Goal: Information Seeking & Learning: Learn about a topic

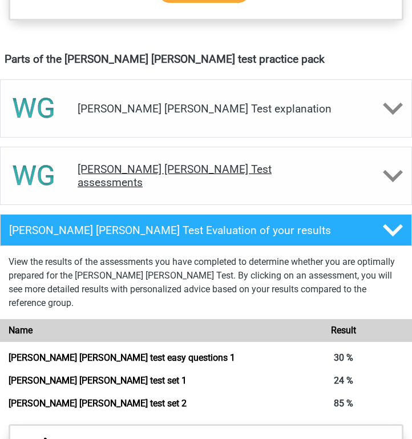
scroll to position [612, 0]
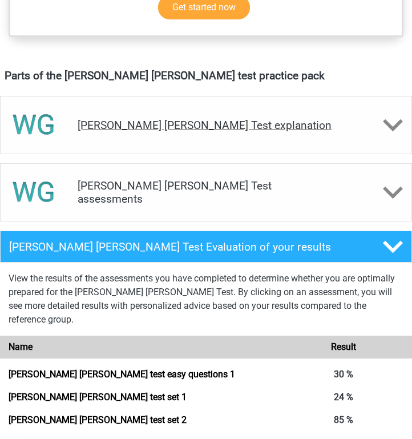
click at [172, 120] on div "[PERSON_NAME] [PERSON_NAME] Test explanation" at bounding box center [206, 125] width 412 height 58
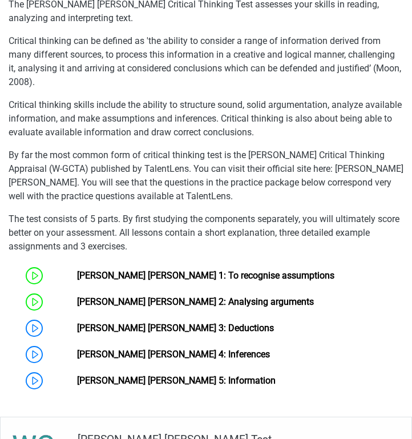
scroll to position [888, 0]
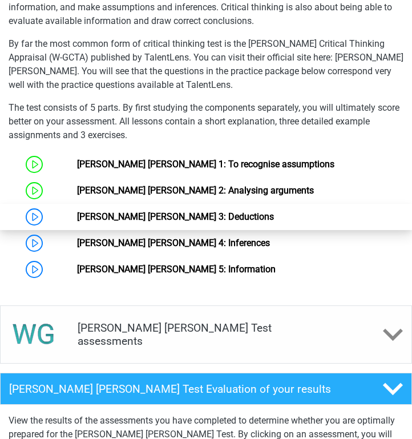
click at [139, 211] on link "[PERSON_NAME] [PERSON_NAME] 3: Deductions" at bounding box center [175, 216] width 197 height 11
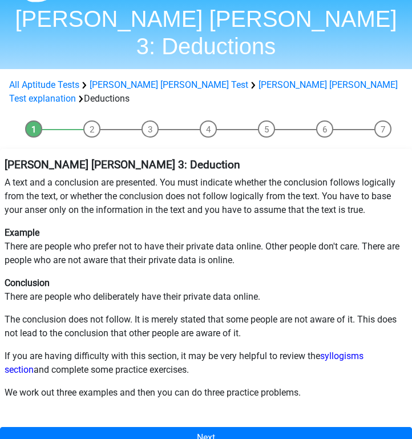
scroll to position [37, 0]
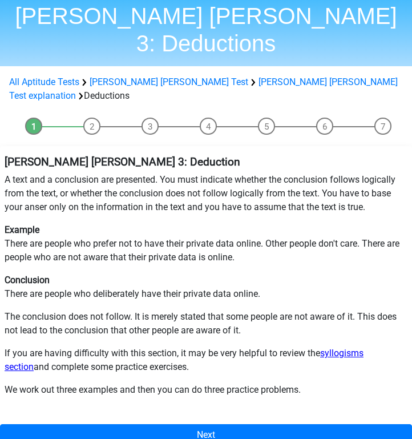
click at [349, 348] on link "syllogisms section" at bounding box center [184, 360] width 359 height 25
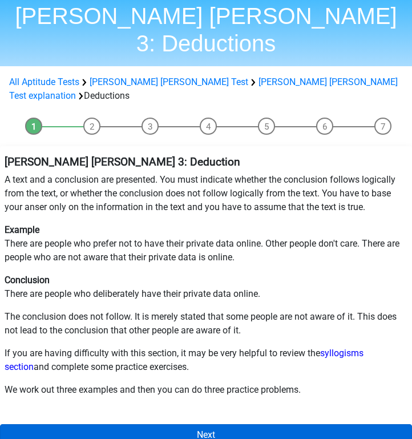
click at [88, 424] on link "Next" at bounding box center [206, 435] width 412 height 22
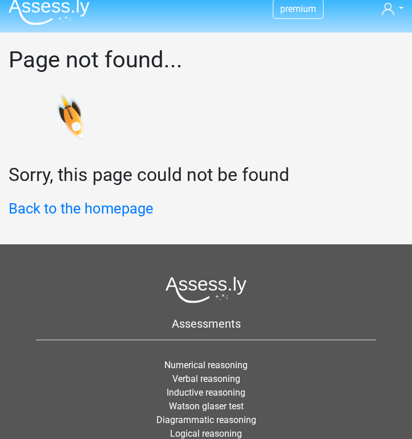
scroll to position [15, 0]
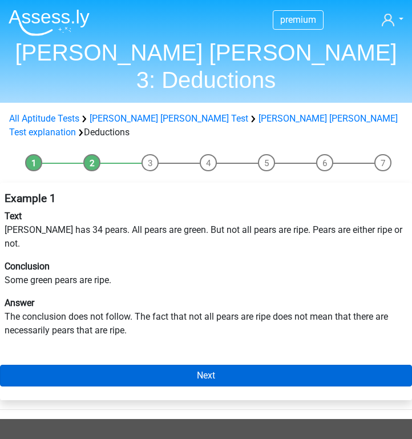
click at [111, 365] on link "Next" at bounding box center [206, 376] width 412 height 22
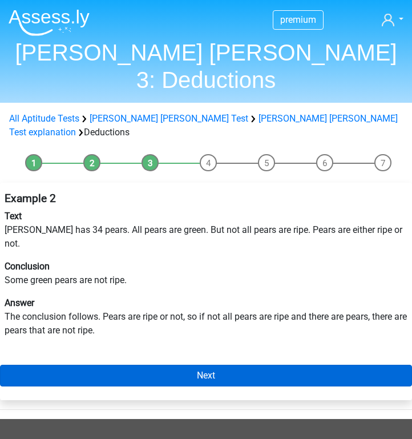
click at [100, 365] on link "Next" at bounding box center [206, 376] width 412 height 22
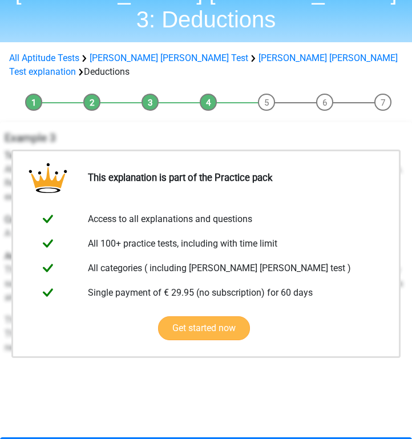
scroll to position [141, 0]
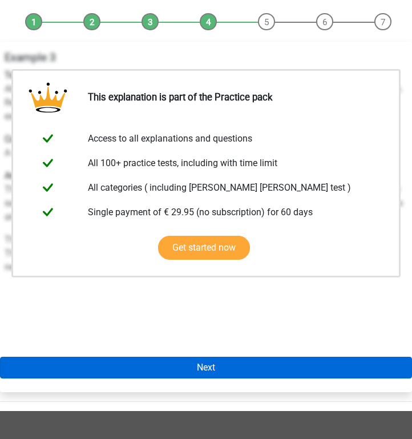
click at [139, 357] on link "Next" at bounding box center [206, 368] width 412 height 22
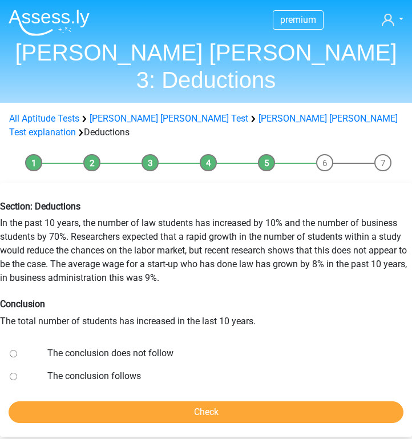
click at [11, 350] on input "The conclusion does not follow" at bounding box center [13, 353] width 7 height 7
radio input "true"
click at [83, 401] on input "Check" at bounding box center [206, 412] width 395 height 22
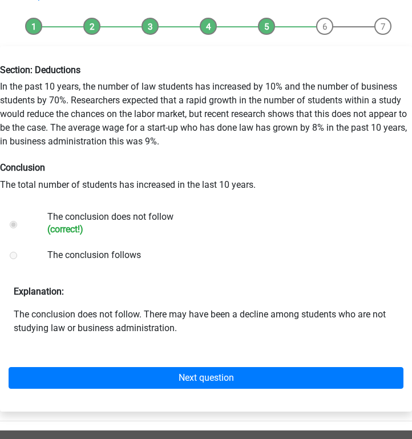
scroll to position [140, 0]
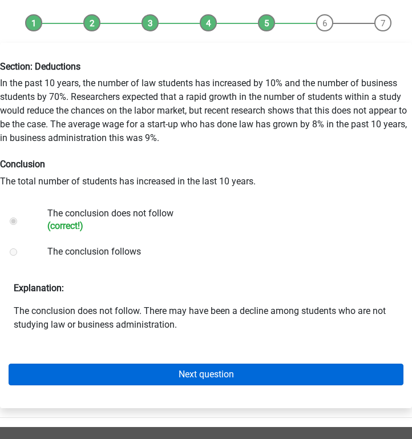
click at [142, 363] on link "Next question" at bounding box center [206, 374] width 395 height 22
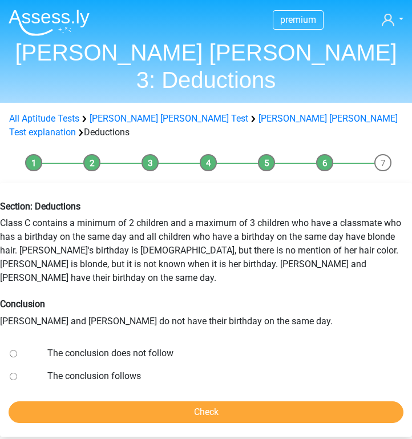
click at [12, 350] on input "The conclusion does not follow" at bounding box center [13, 353] width 7 height 7
radio input "true"
click at [94, 401] on input "Check" at bounding box center [206, 412] width 395 height 22
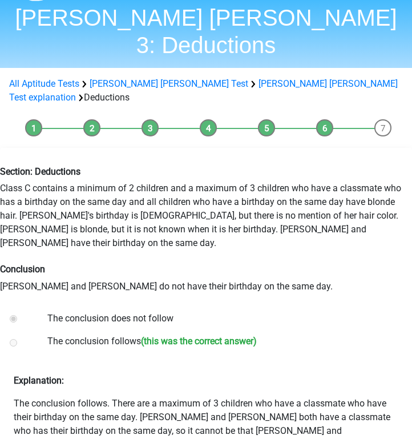
scroll to position [48, 0]
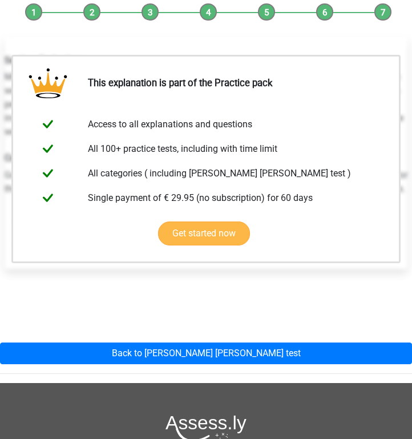
scroll to position [272, 0]
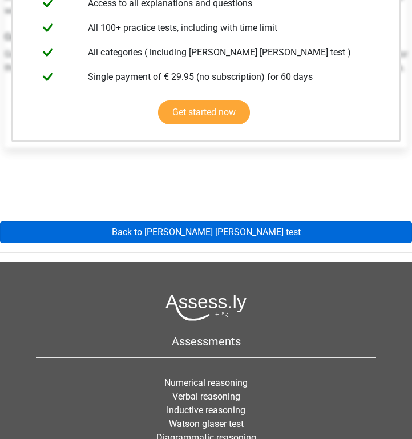
click at [223, 221] on link "Back to [PERSON_NAME] [PERSON_NAME] test" at bounding box center [206, 232] width 412 height 22
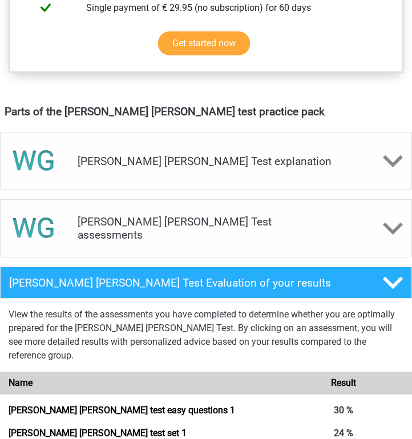
scroll to position [614, 0]
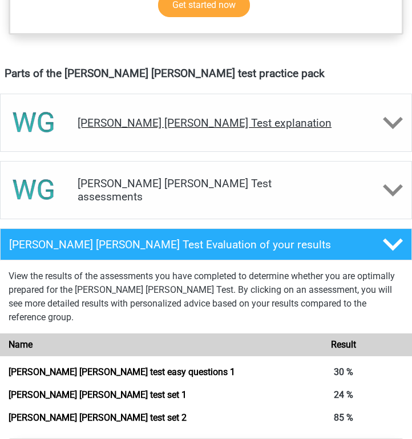
click at [249, 121] on div "[PERSON_NAME] [PERSON_NAME] Test explanation" at bounding box center [206, 123] width 412 height 58
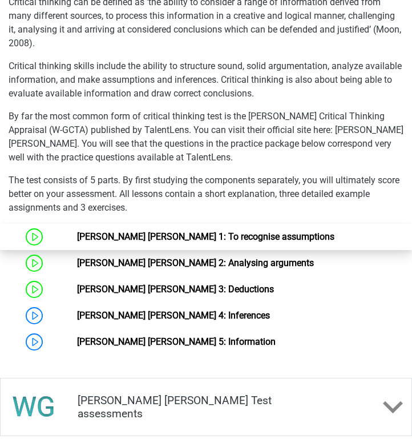
scroll to position [821, 0]
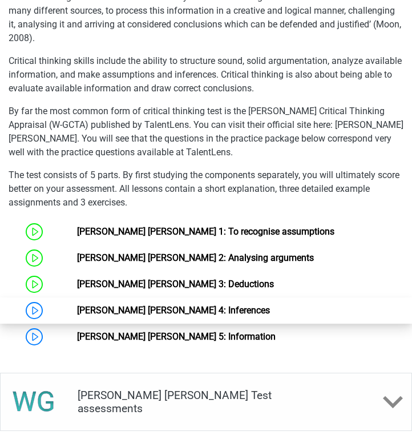
click at [140, 305] on link "[PERSON_NAME] [PERSON_NAME] 4: Inferences" at bounding box center [173, 310] width 193 height 11
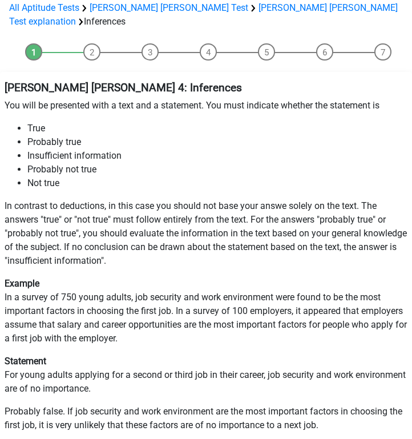
scroll to position [113, 0]
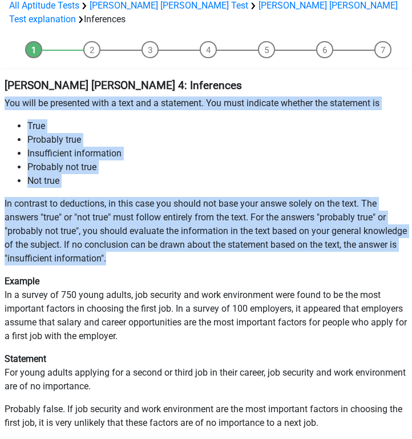
drag, startPoint x: 5, startPoint y: 58, endPoint x: 158, endPoint y: 223, distance: 225.3
click at [158, 223] on div "Watson Glaser 4: Inferences You will be presented with a text and a statement. …" at bounding box center [206, 270] width 412 height 392
copy div "You will be presented with a text and a statement. You must indicate whether th…"
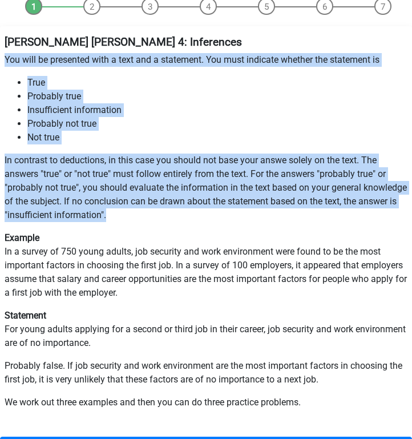
scroll to position [157, 0]
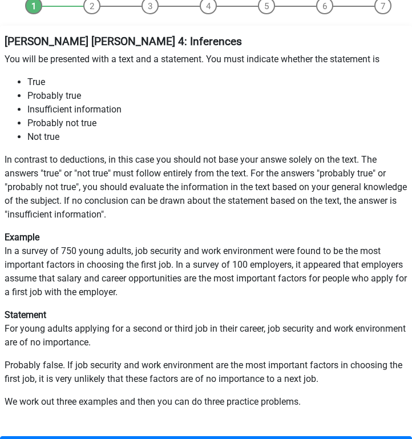
click at [135, 253] on p "Example In a survey of 750 young adults, job security and work environment were…" at bounding box center [206, 265] width 403 height 68
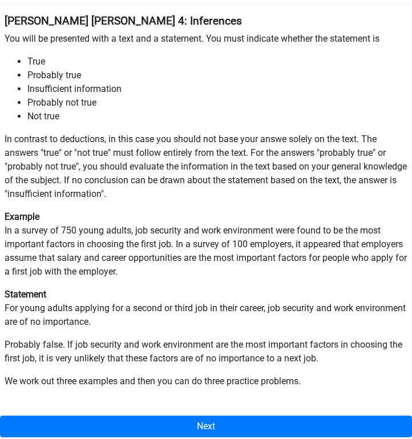
scroll to position [183, 0]
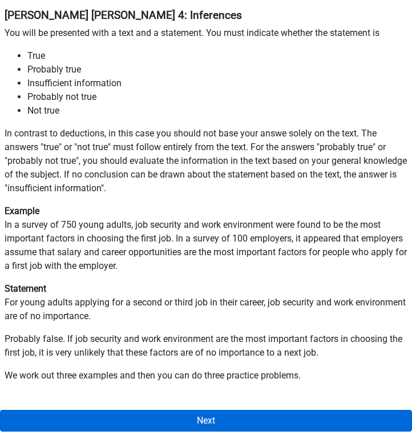
click at [168, 410] on link "Next" at bounding box center [206, 421] width 412 height 22
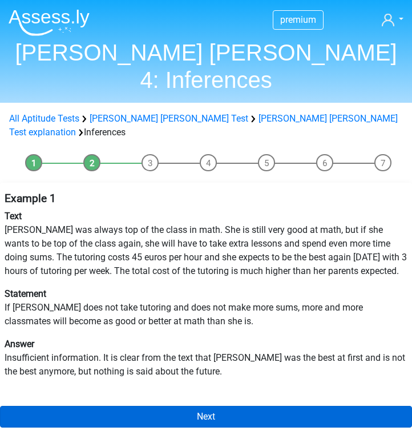
click at [151, 406] on link "Next" at bounding box center [206, 417] width 412 height 22
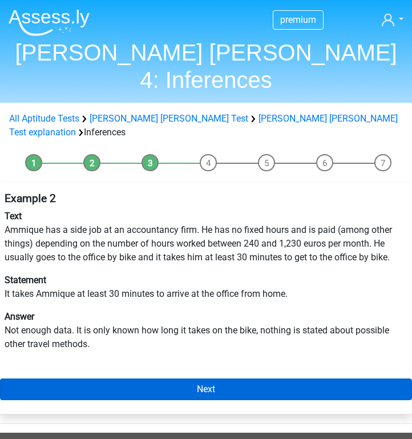
click at [141, 378] on link "Next" at bounding box center [206, 389] width 412 height 22
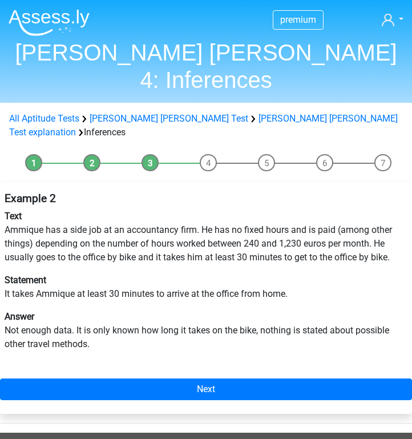
scroll to position [18, 0]
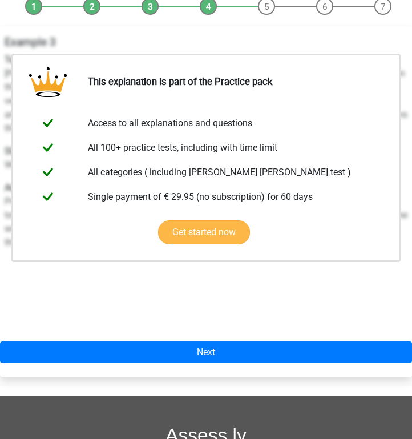
scroll to position [264, 0]
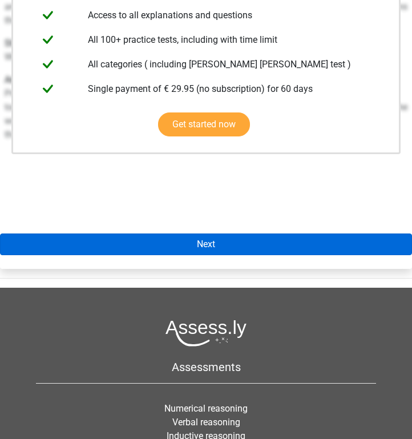
click at [197, 233] on link "Next" at bounding box center [206, 244] width 412 height 22
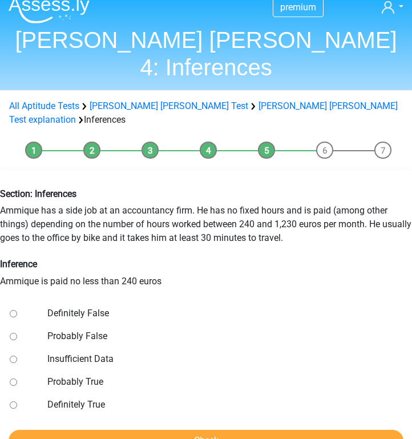
scroll to position [13, 1]
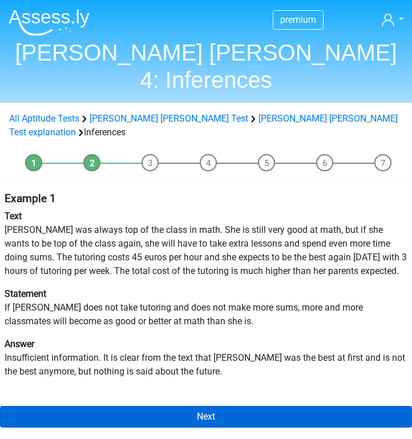
click at [78, 406] on link "Next" at bounding box center [206, 417] width 412 height 22
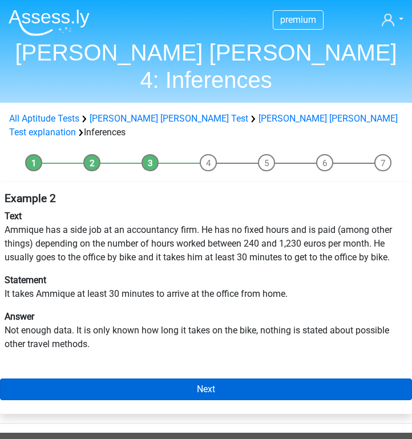
click at [94, 378] on link "Next" at bounding box center [206, 389] width 412 height 22
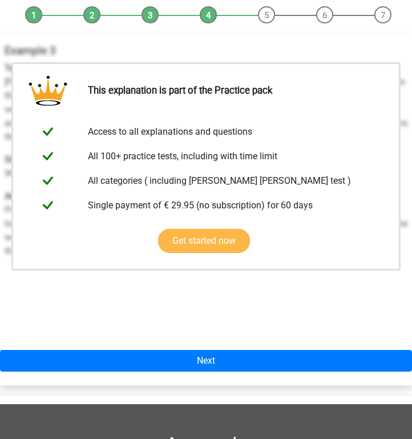
scroll to position [236, 0]
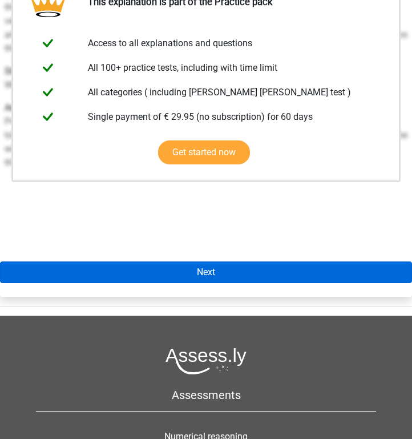
click at [170, 261] on link "Next" at bounding box center [206, 272] width 412 height 22
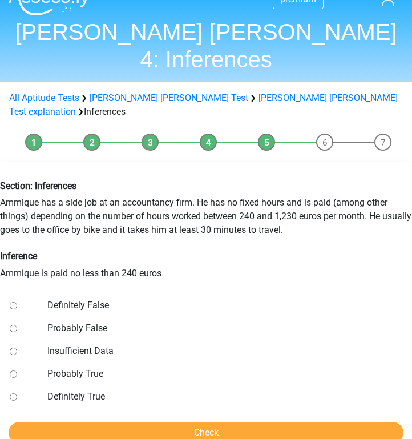
scroll to position [26, 0]
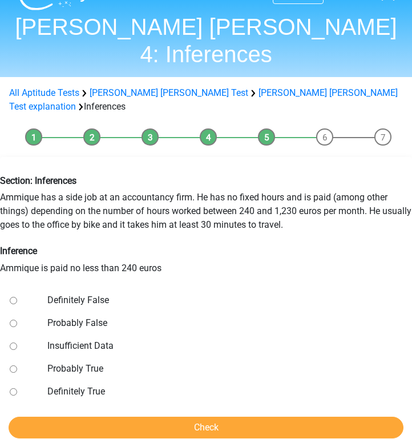
click at [12, 365] on input "Probably True" at bounding box center [13, 368] width 7 height 7
radio input "true"
click at [51, 417] on input "Check" at bounding box center [206, 428] width 395 height 22
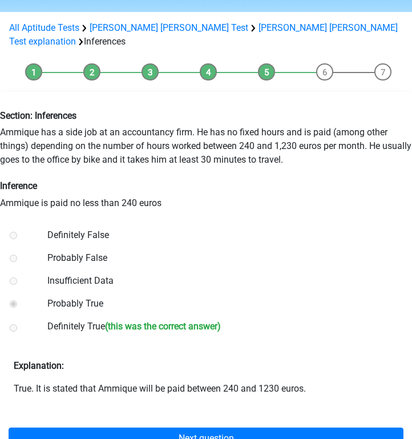
scroll to position [89, 0]
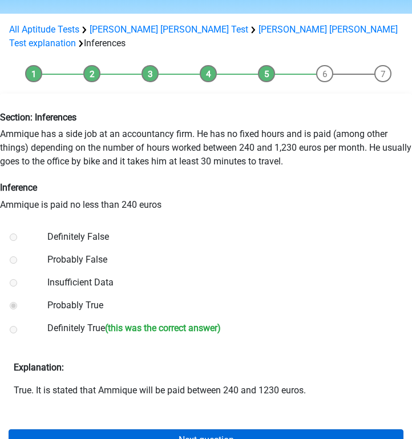
click at [140, 429] on link "Next question" at bounding box center [206, 440] width 395 height 22
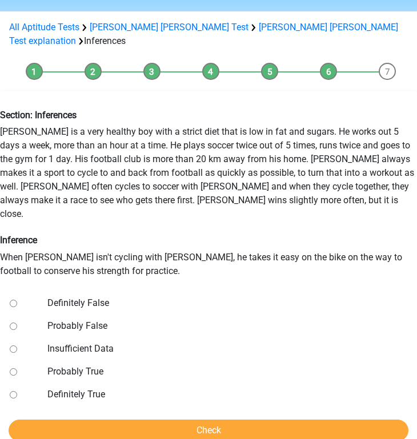
scroll to position [94, 0]
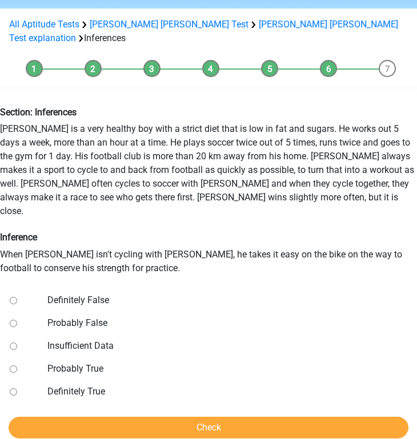
click at [15, 342] on input "Insufficient Data" at bounding box center [13, 345] width 7 height 7
radio input "true"
click at [74, 417] on input "Check" at bounding box center [208, 428] width 399 height 22
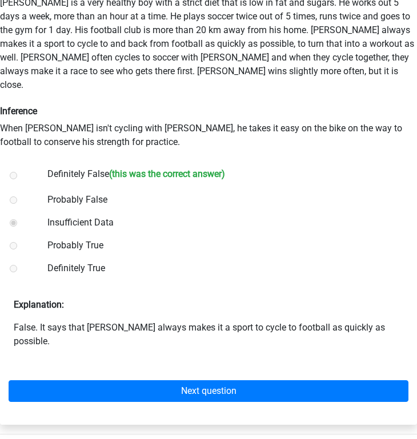
scroll to position [225, 0]
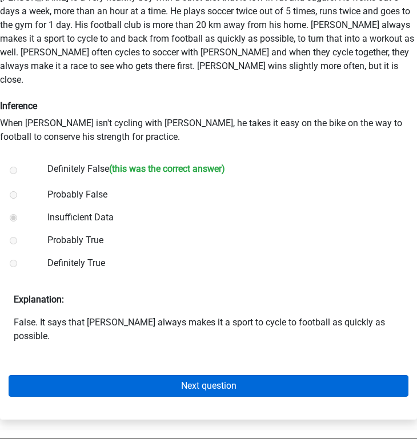
click at [124, 375] on link "Next question" at bounding box center [208, 386] width 399 height 22
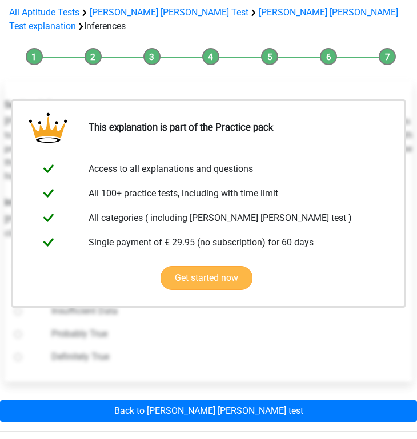
scroll to position [185, 0]
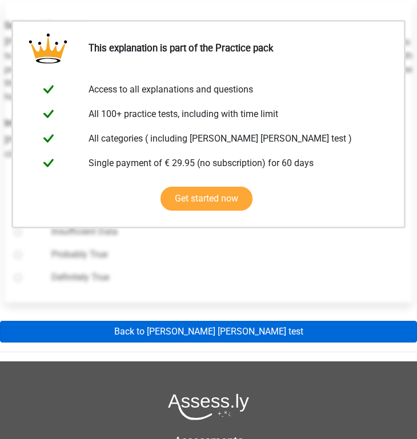
click at [177, 321] on link "Back to [PERSON_NAME] [PERSON_NAME] test" at bounding box center [208, 332] width 417 height 22
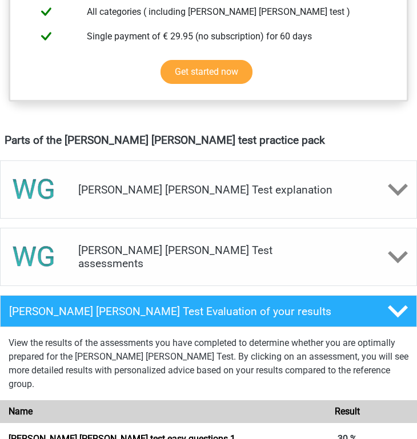
scroll to position [550, 0]
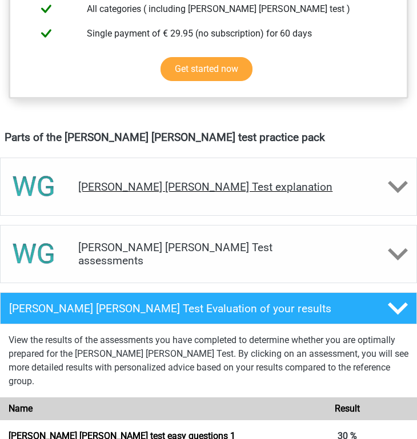
click at [233, 180] on h4 "[PERSON_NAME] [PERSON_NAME] Test explanation" at bounding box center [208, 186] width 260 height 13
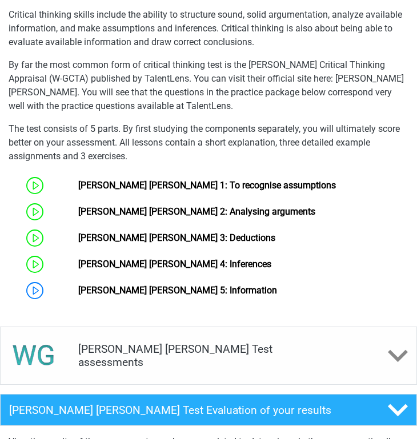
scroll to position [919, 0]
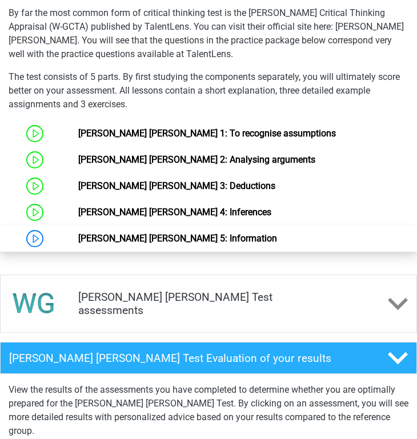
click at [180, 233] on link "[PERSON_NAME] [PERSON_NAME] 5: Information" at bounding box center [177, 238] width 199 height 11
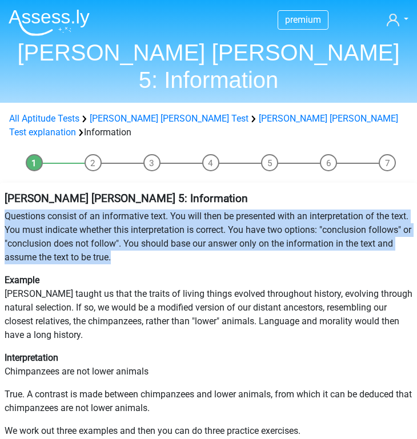
drag, startPoint x: 5, startPoint y: 175, endPoint x: 144, endPoint y: 218, distance: 145.7
click at [144, 218] on p "Questions consist of an informative text. You will then be presented with an in…" at bounding box center [208, 236] width 407 height 55
copy p "Questions consist of an informative text. You will then be presented with an in…"
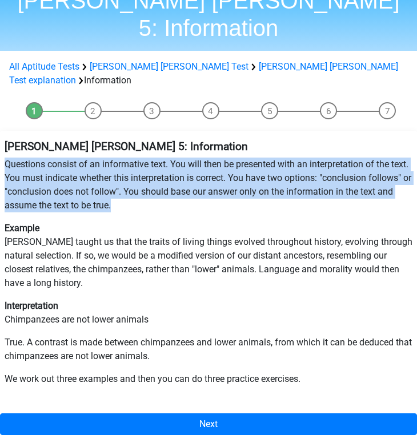
scroll to position [73, 0]
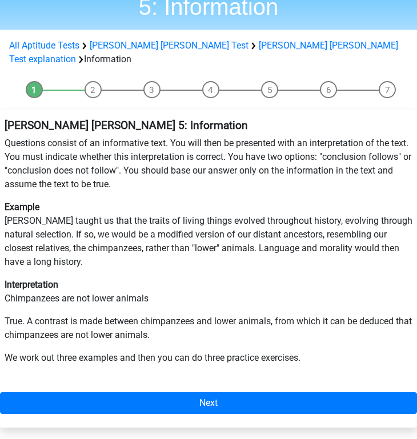
click at [265, 266] on div "Watson Glaser 5: Information Questions consist of an informative text. You will…" at bounding box center [208, 246] width 417 height 264
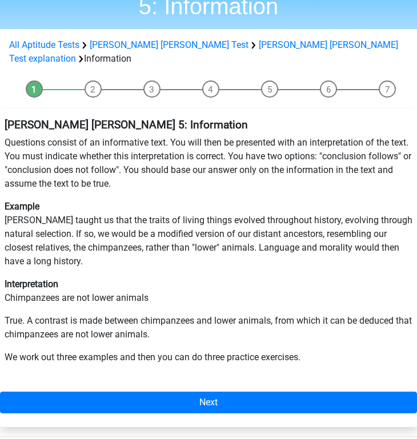
scroll to position [76, 0]
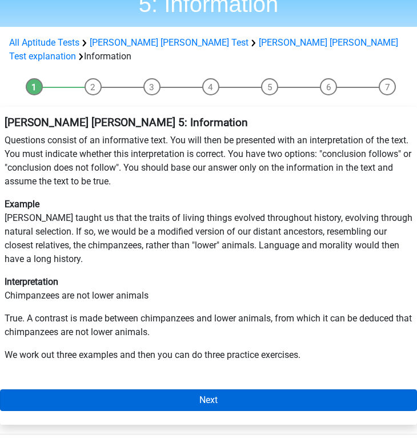
click at [222, 389] on link "Next" at bounding box center [208, 400] width 417 height 22
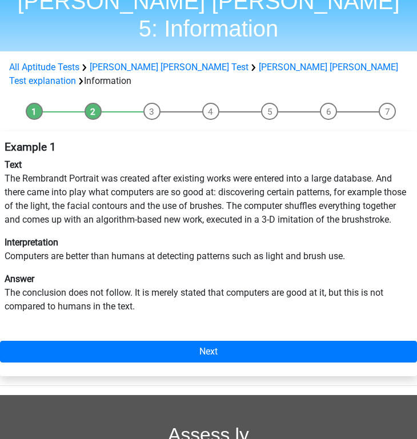
scroll to position [56, 0]
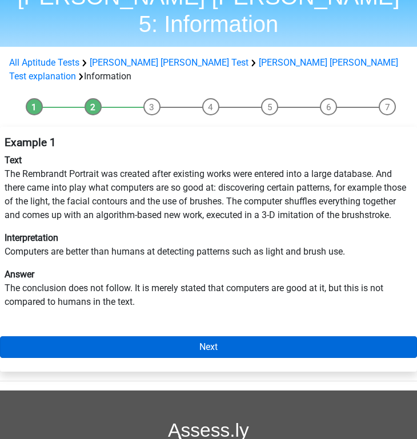
click at [223, 336] on link "Next" at bounding box center [208, 347] width 417 height 22
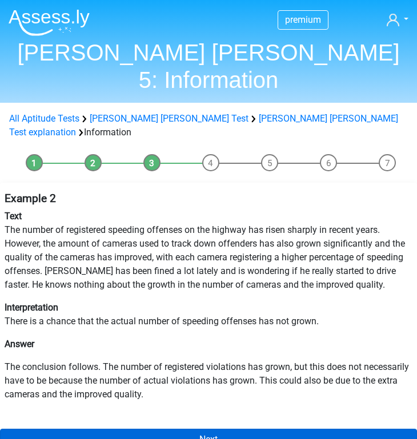
click at [173, 429] on link "Next" at bounding box center [208, 440] width 417 height 22
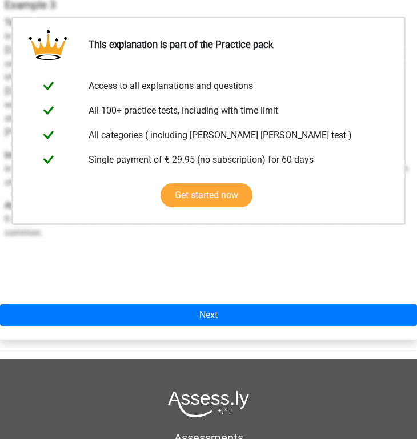
scroll to position [257, 0]
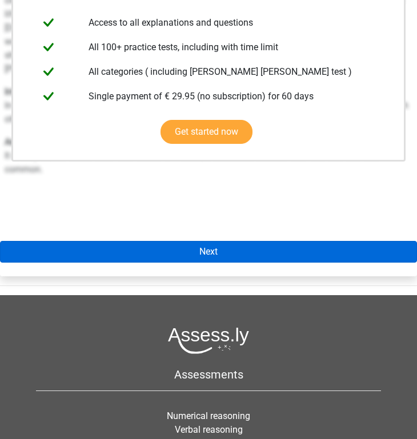
click at [240, 241] on link "Next" at bounding box center [208, 252] width 417 height 22
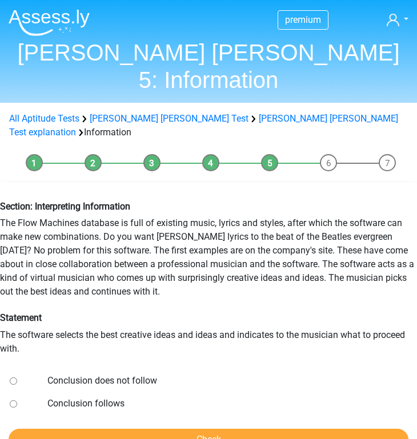
click at [15, 377] on input "Conclusion does not follow" at bounding box center [13, 380] width 7 height 7
radio input "true"
click at [60, 429] on input "Check" at bounding box center [208, 440] width 399 height 22
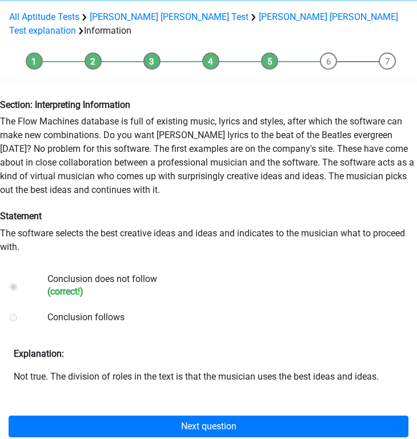
scroll to position [102, 0]
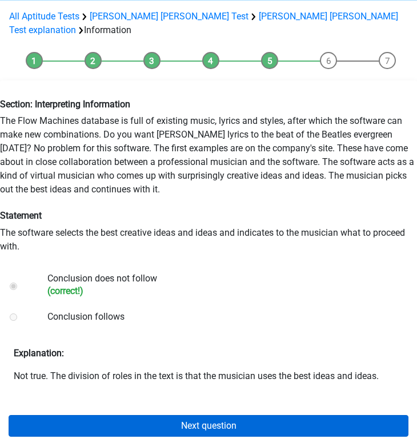
click at [74, 415] on link "Next question" at bounding box center [208, 426] width 399 height 22
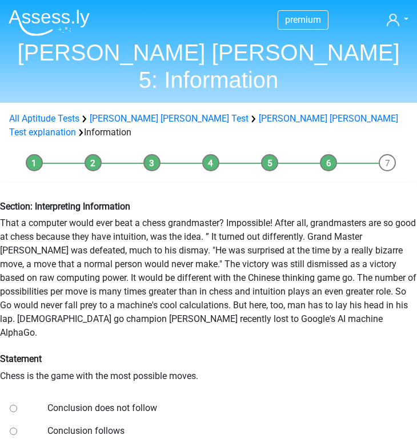
click at [13, 405] on input "Conclusion does not follow" at bounding box center [13, 408] width 7 height 7
radio input "true"
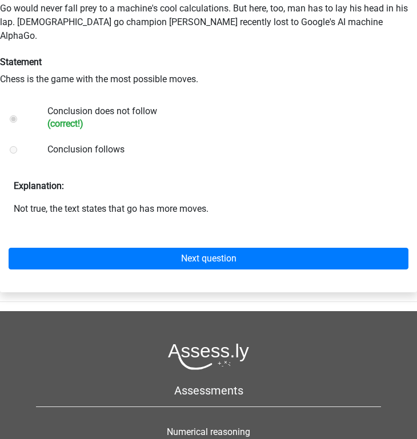
scroll to position [285, 0]
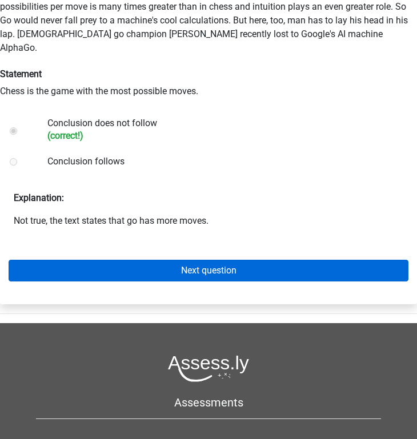
click at [147, 260] on link "Next question" at bounding box center [208, 271] width 399 height 22
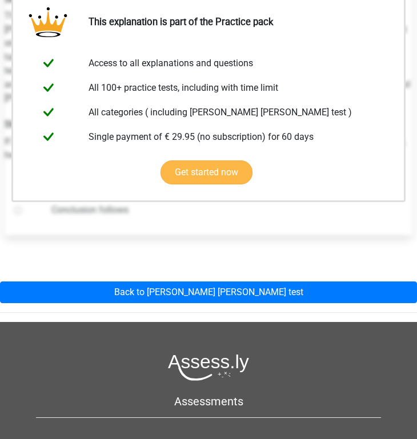
scroll to position [217, 0]
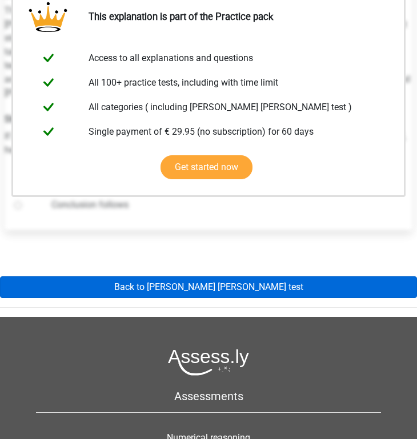
click at [136, 276] on link "Back to [PERSON_NAME] [PERSON_NAME] test" at bounding box center [208, 287] width 417 height 22
